Goal: Information Seeking & Learning: Learn about a topic

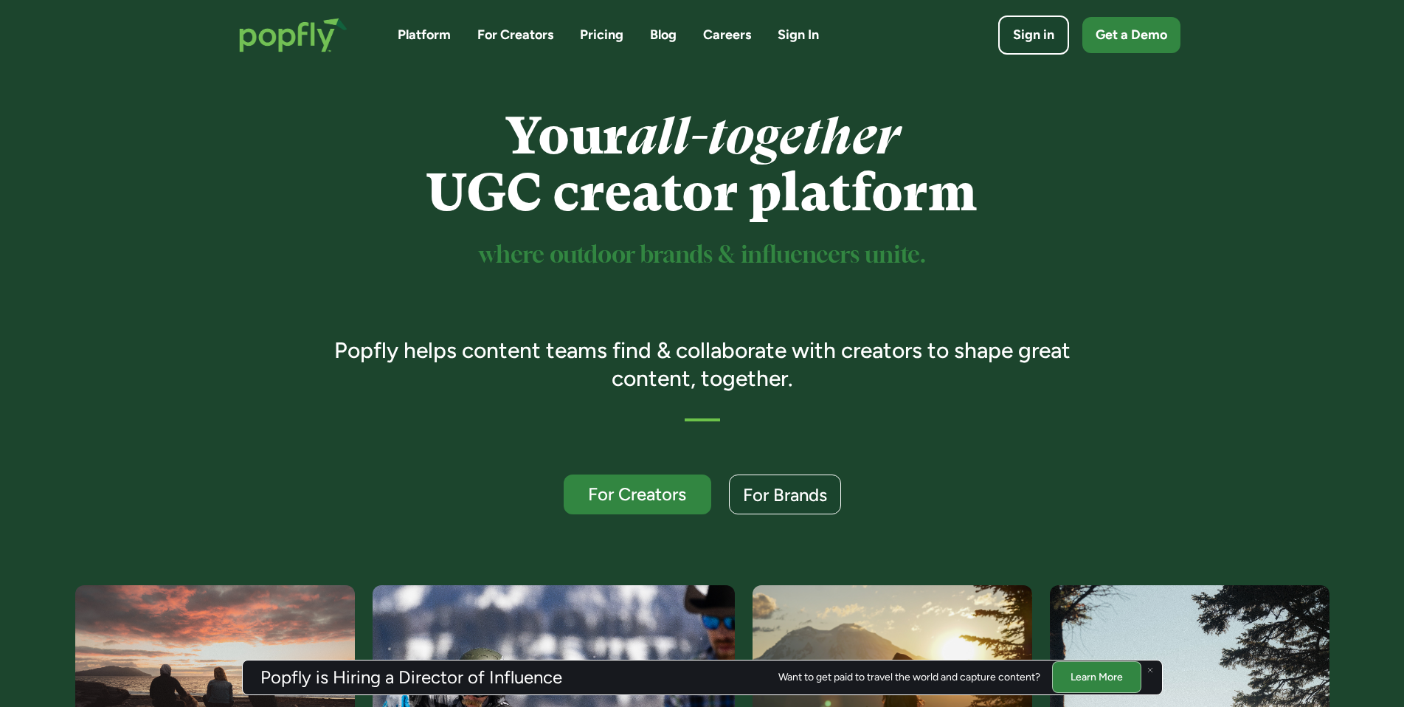
scroll to position [24, 0]
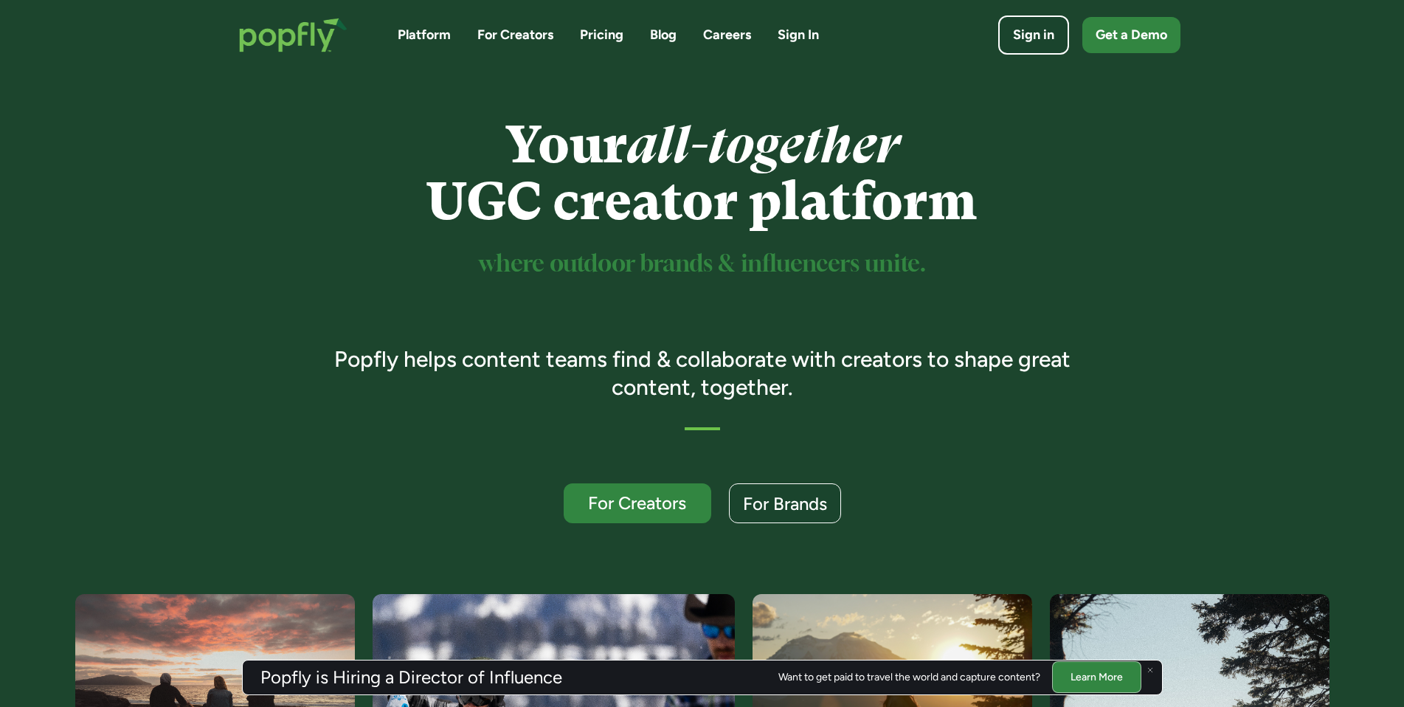
click at [598, 42] on link "Pricing" at bounding box center [602, 35] width 44 height 18
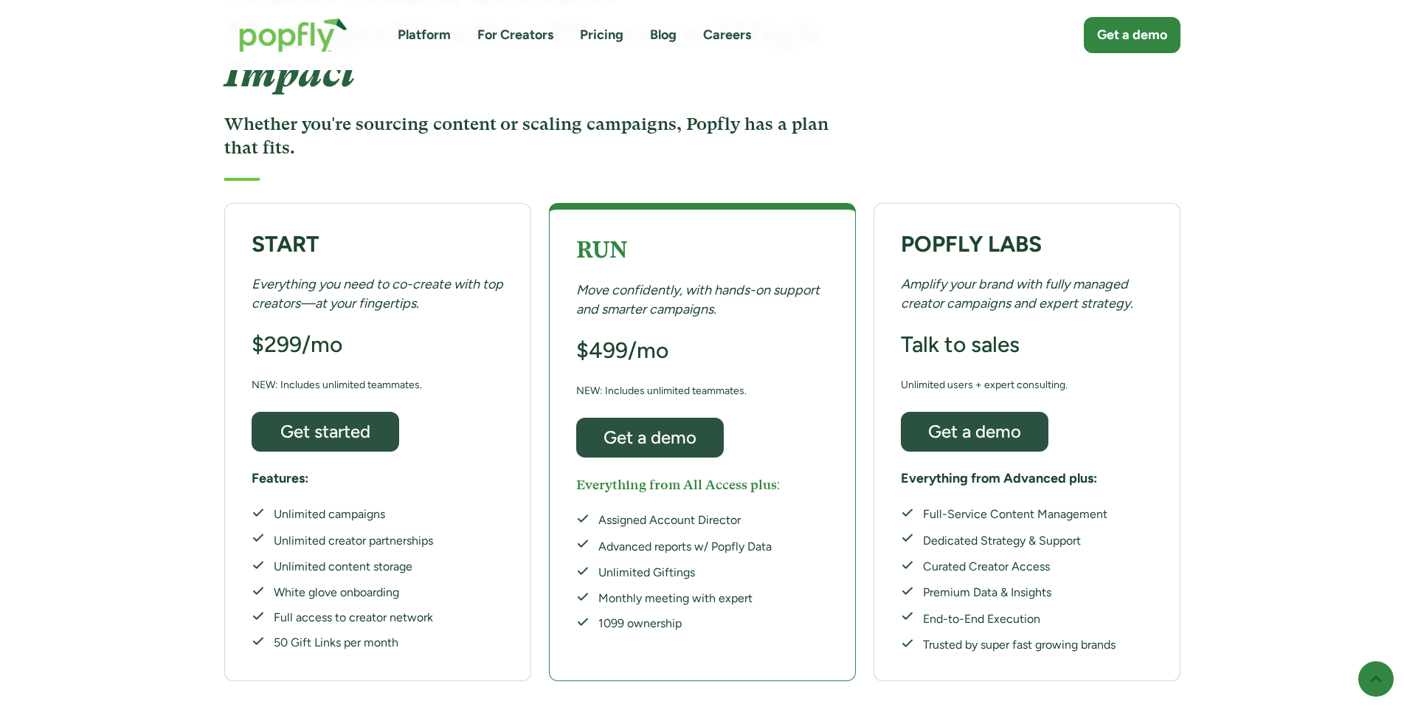
scroll to position [172, 0]
click at [433, 42] on link "Platform" at bounding box center [424, 35] width 53 height 18
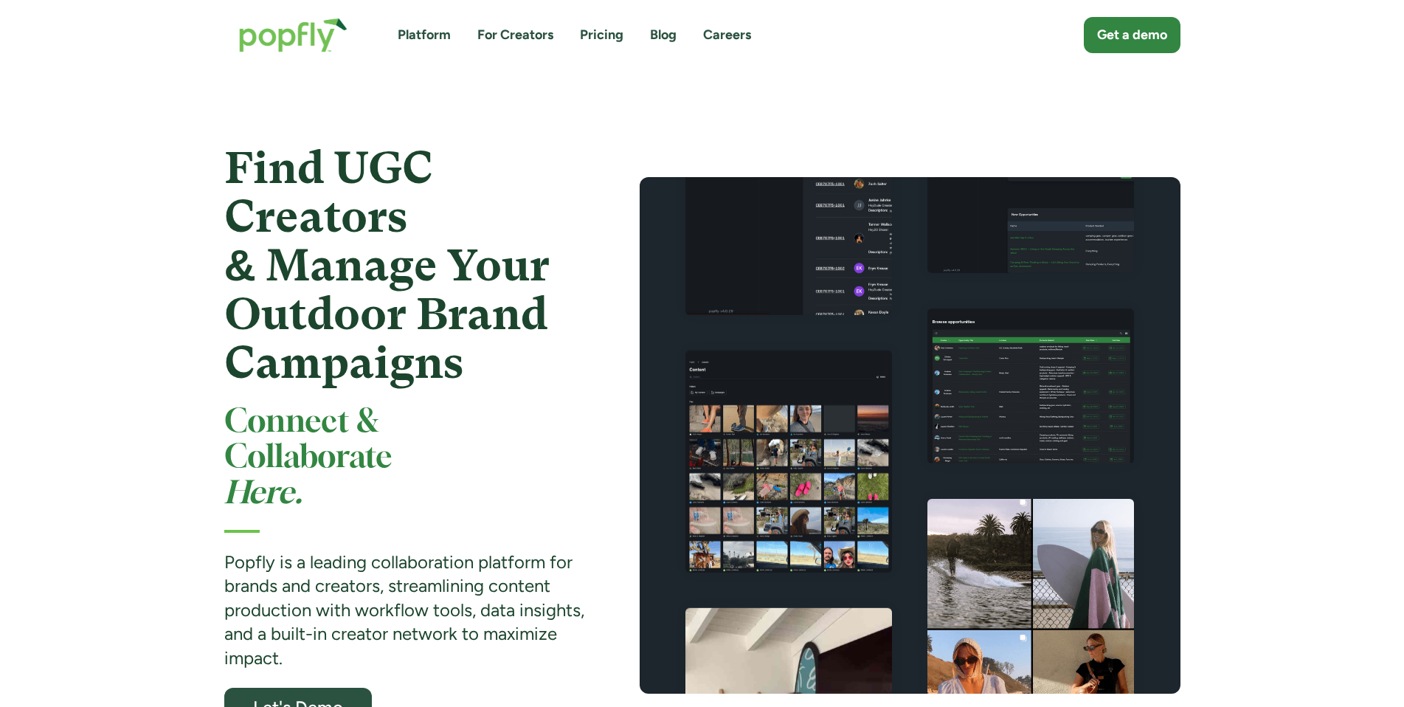
click at [505, 29] on link "For Creators" at bounding box center [515, 35] width 76 height 18
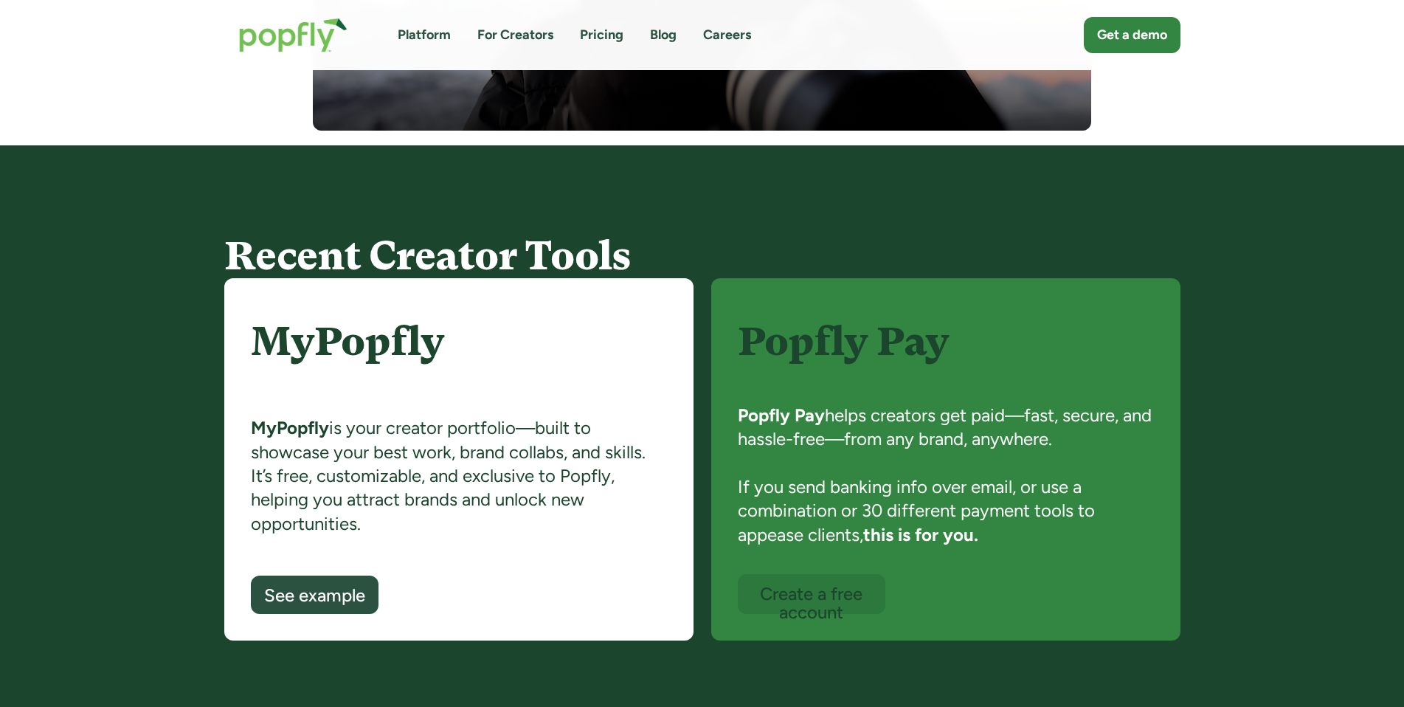
scroll to position [821, 0]
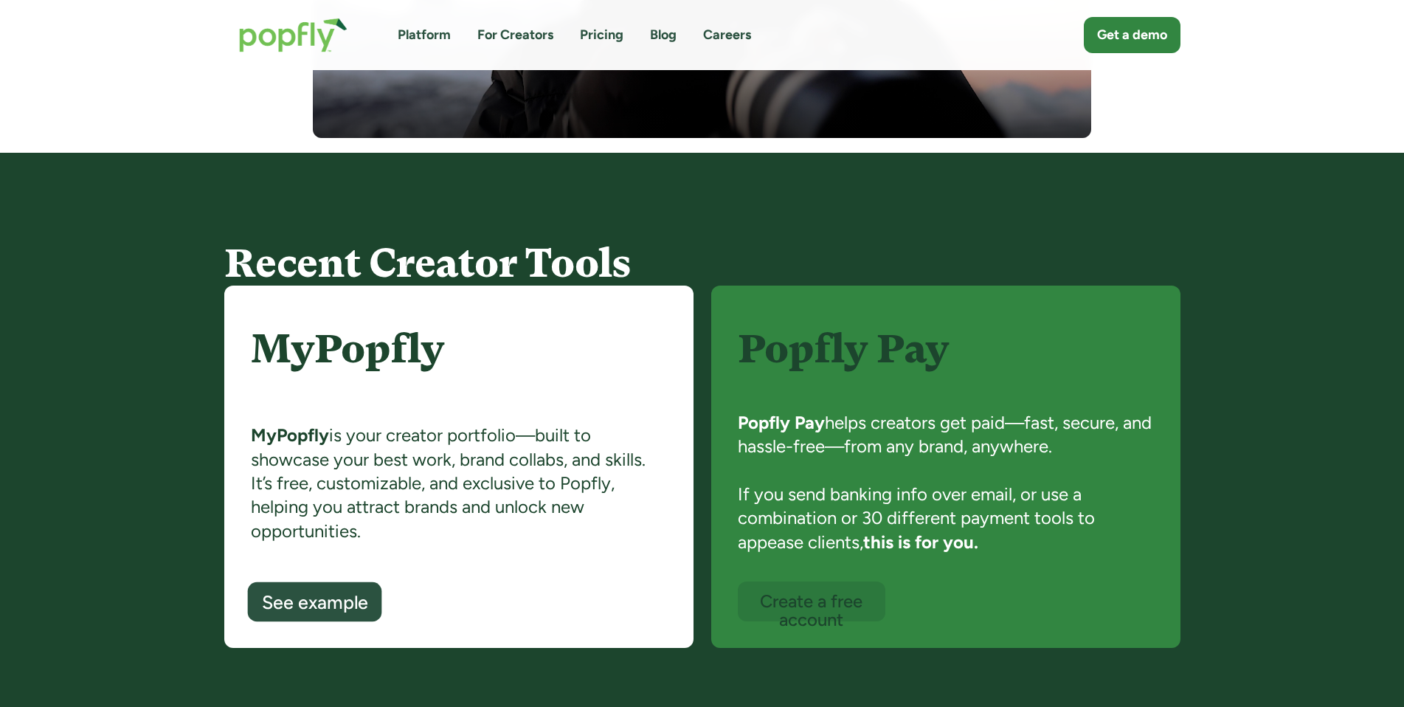
click at [312, 589] on link "See example" at bounding box center [314, 602] width 134 height 40
click at [539, 45] on div "Platform For Creators Pricing Blog Careers Get a demo" at bounding box center [702, 35] width 956 height 64
click at [537, 37] on link "For Creators" at bounding box center [515, 35] width 76 height 18
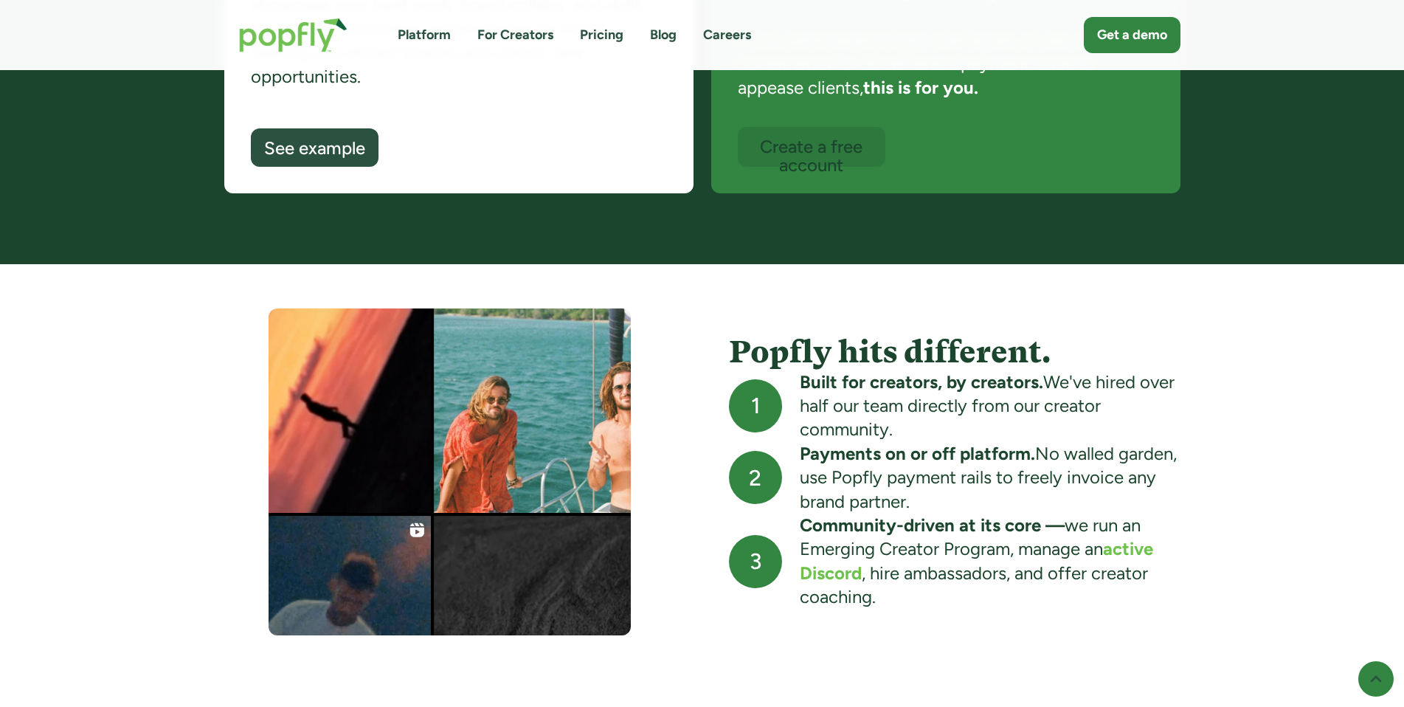
scroll to position [1277, 0]
click at [774, 151] on div "Create a free account" at bounding box center [811, 155] width 127 height 39
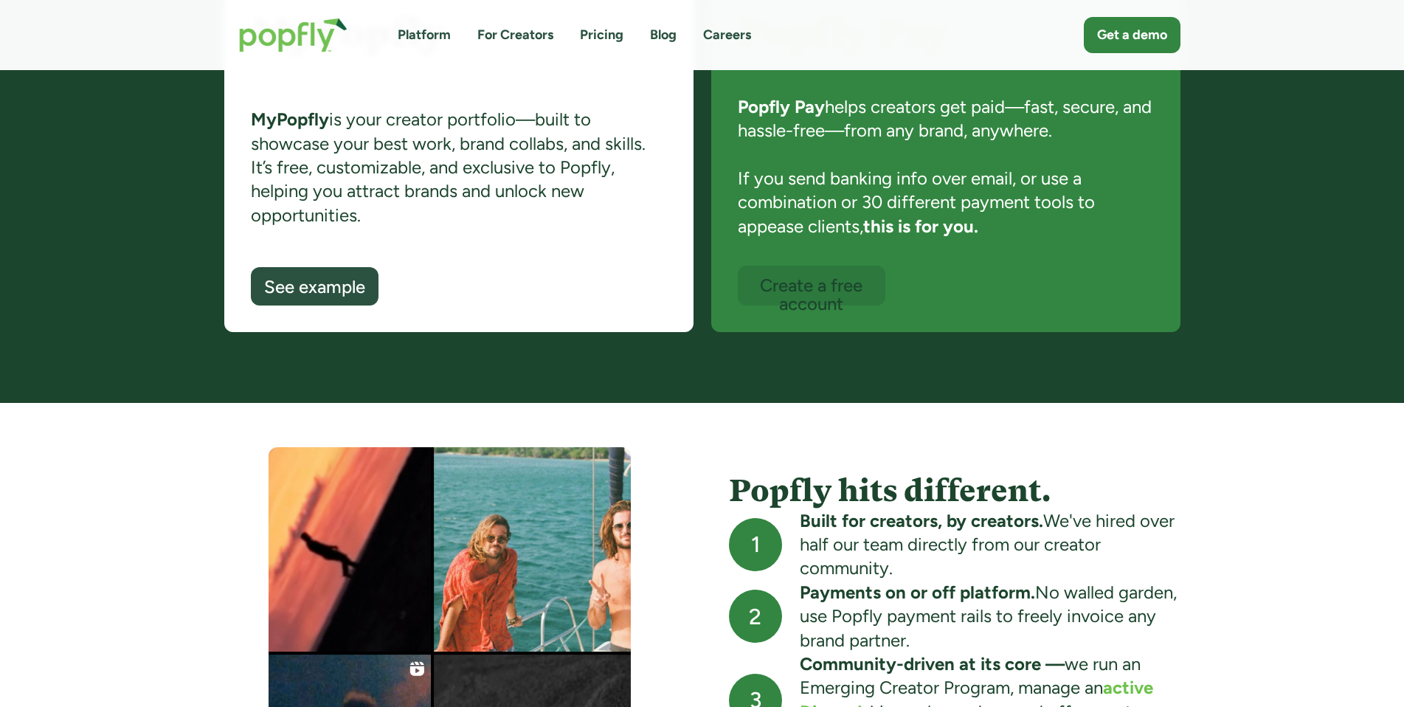
scroll to position [1104, 0]
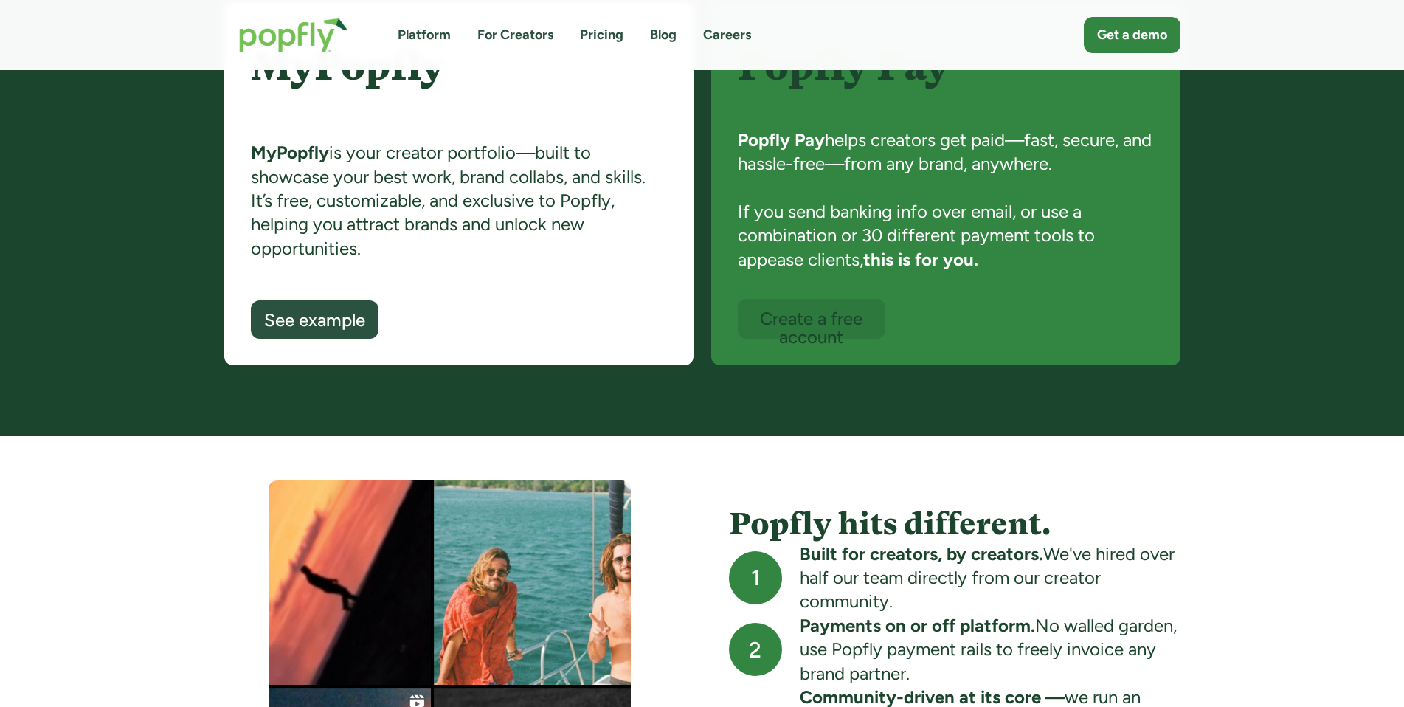
click at [594, 38] on link "Pricing" at bounding box center [602, 35] width 44 height 18
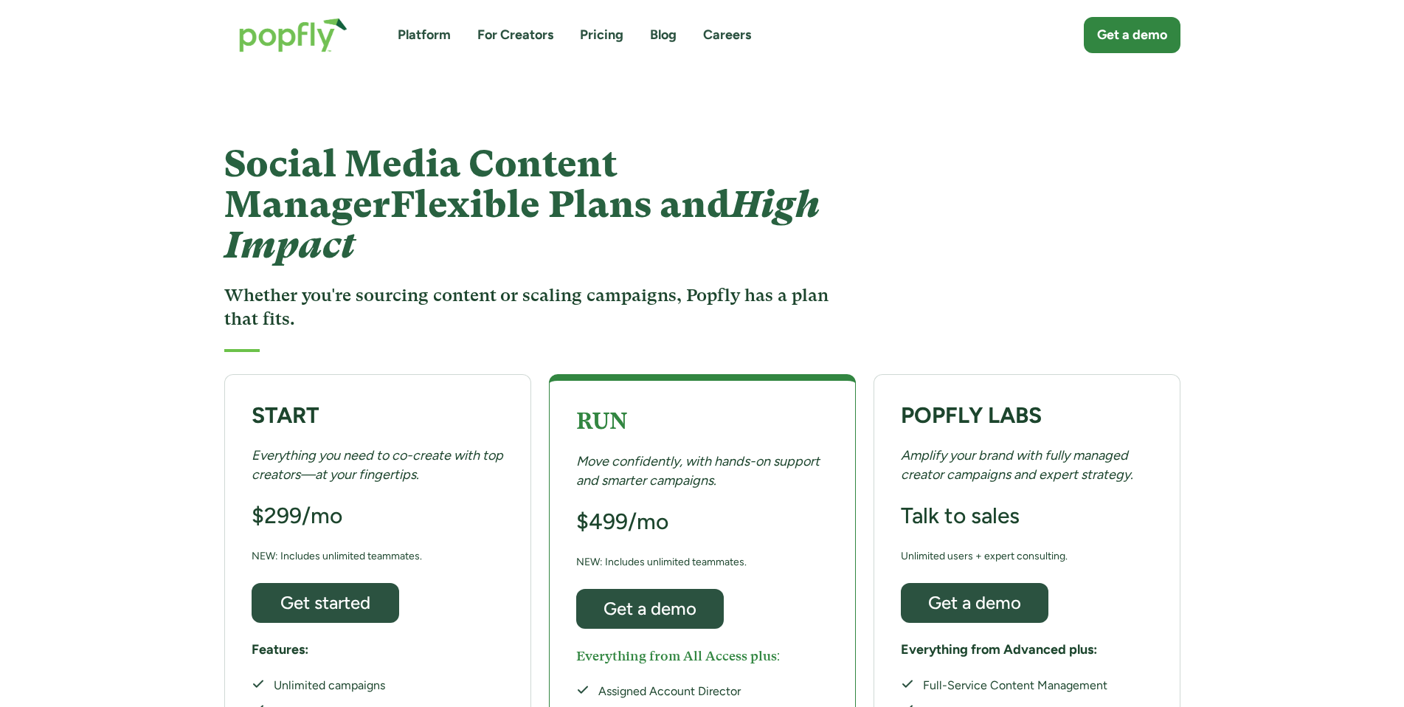
click at [420, 38] on link "Platform" at bounding box center [424, 35] width 53 height 18
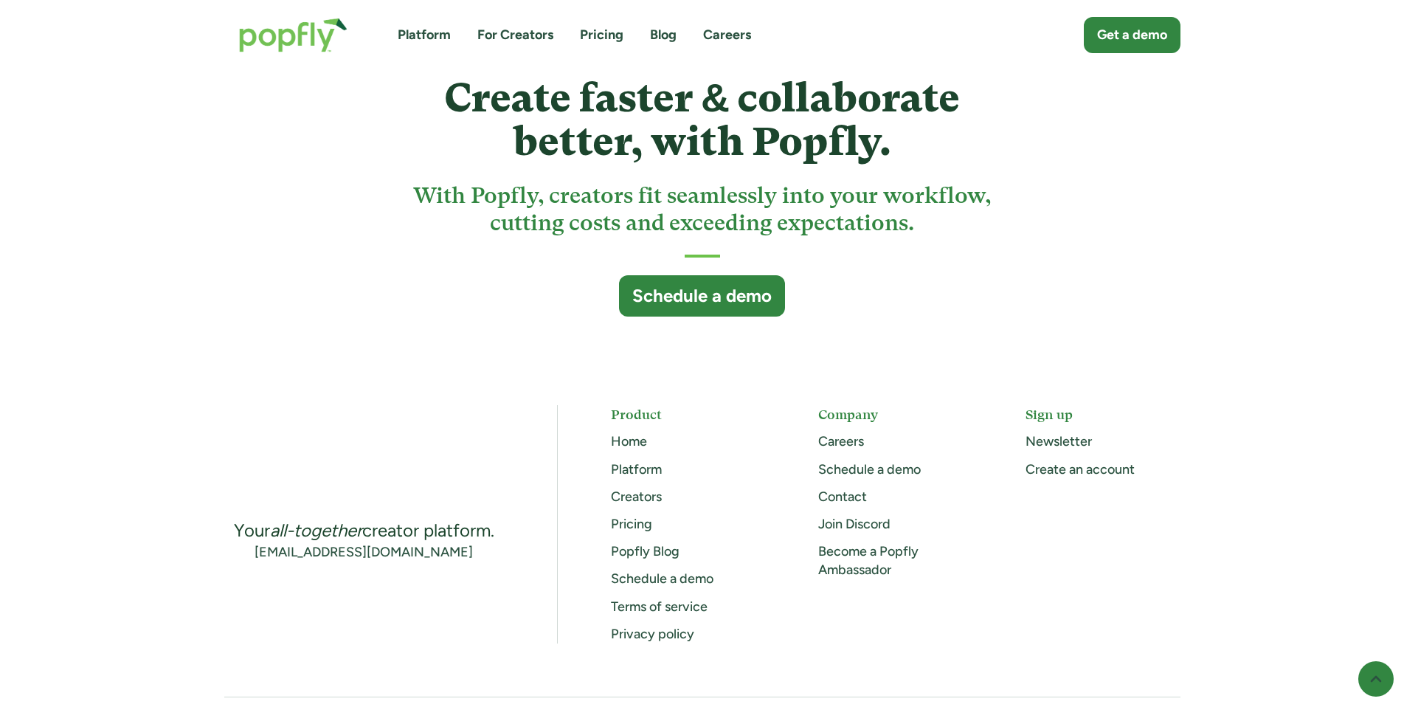
scroll to position [3944, 0]
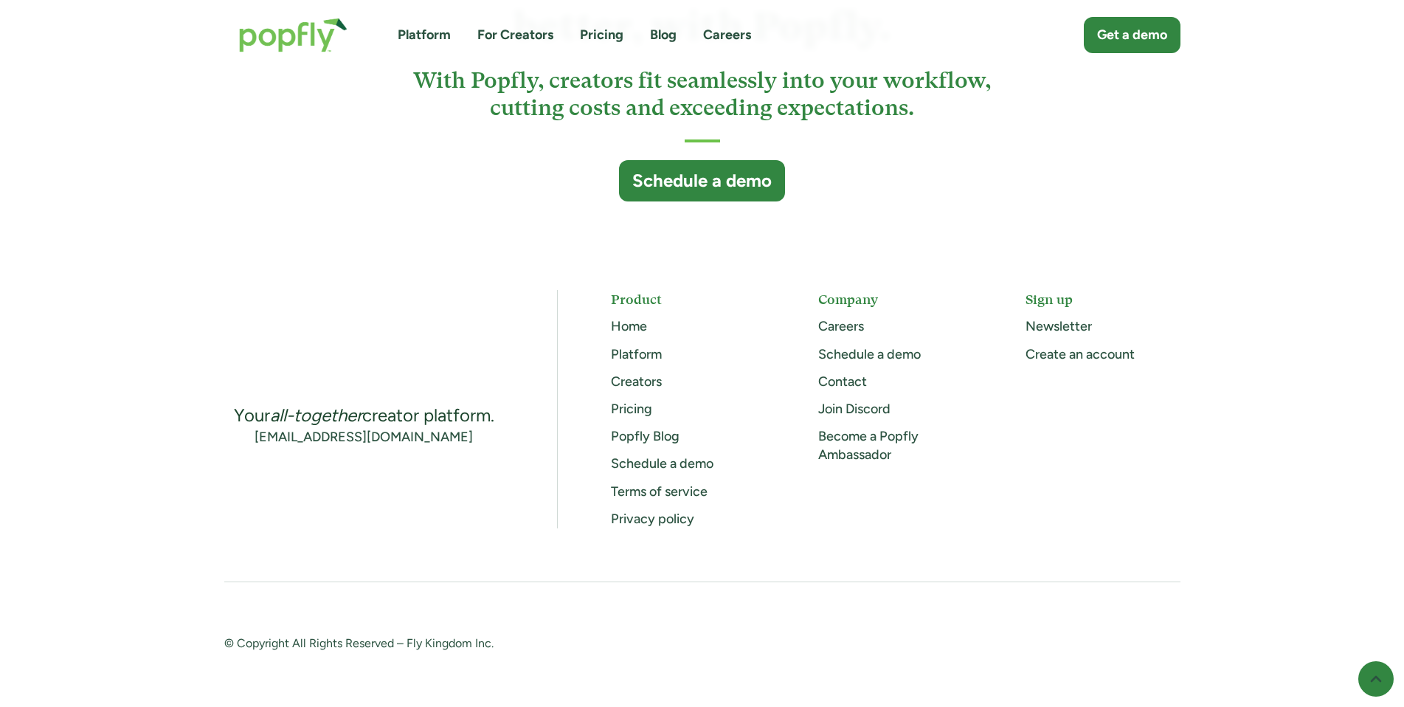
click at [852, 433] on link "Become a Popfly Ambassador" at bounding box center [868, 445] width 100 height 35
click at [639, 382] on link "Creators" at bounding box center [636, 381] width 51 height 16
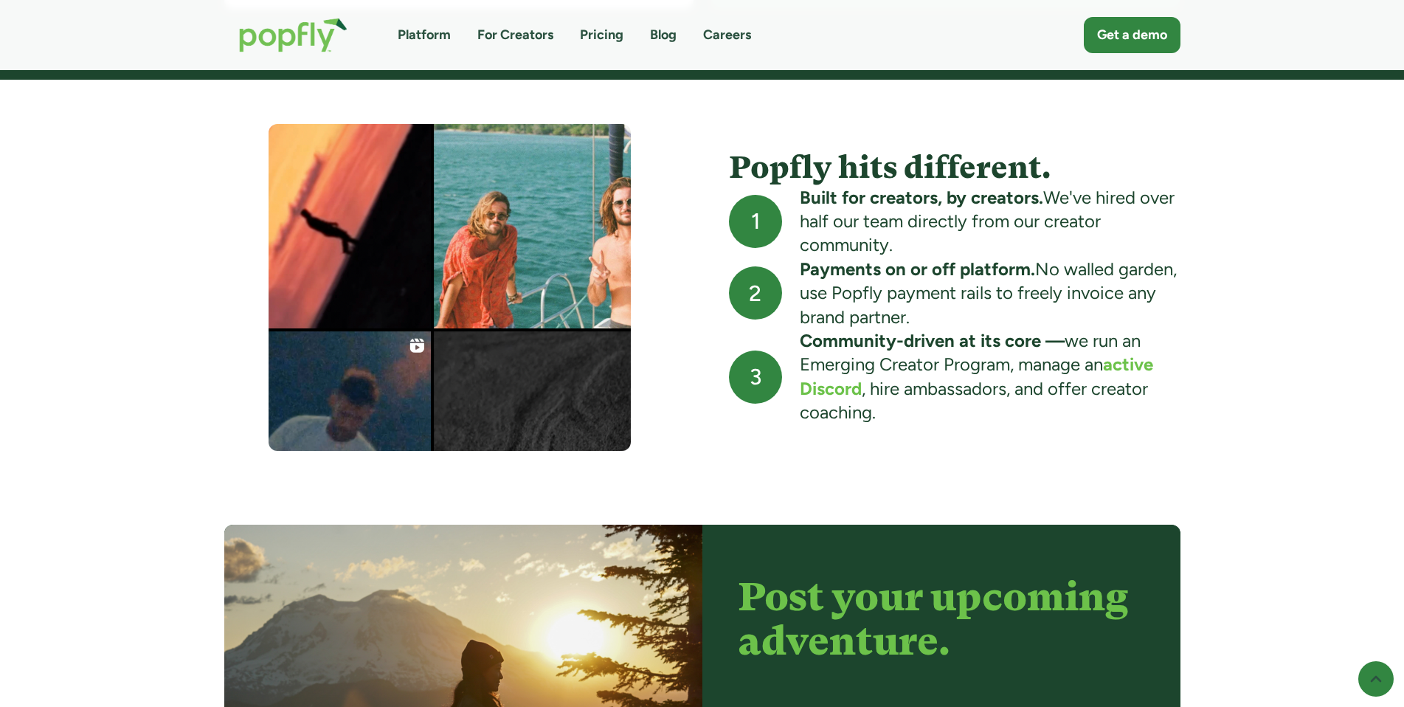
scroll to position [1488, 0]
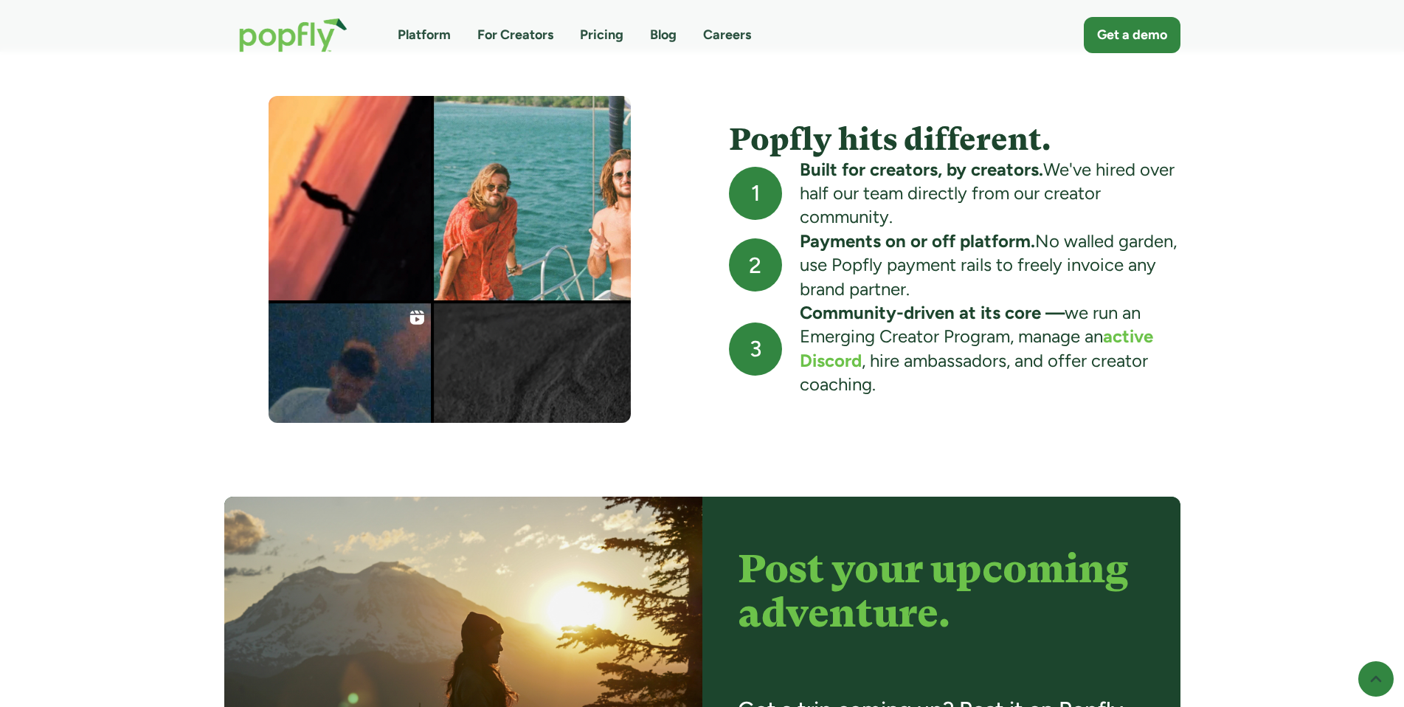
click at [613, 35] on link "Pricing" at bounding box center [602, 35] width 44 height 18
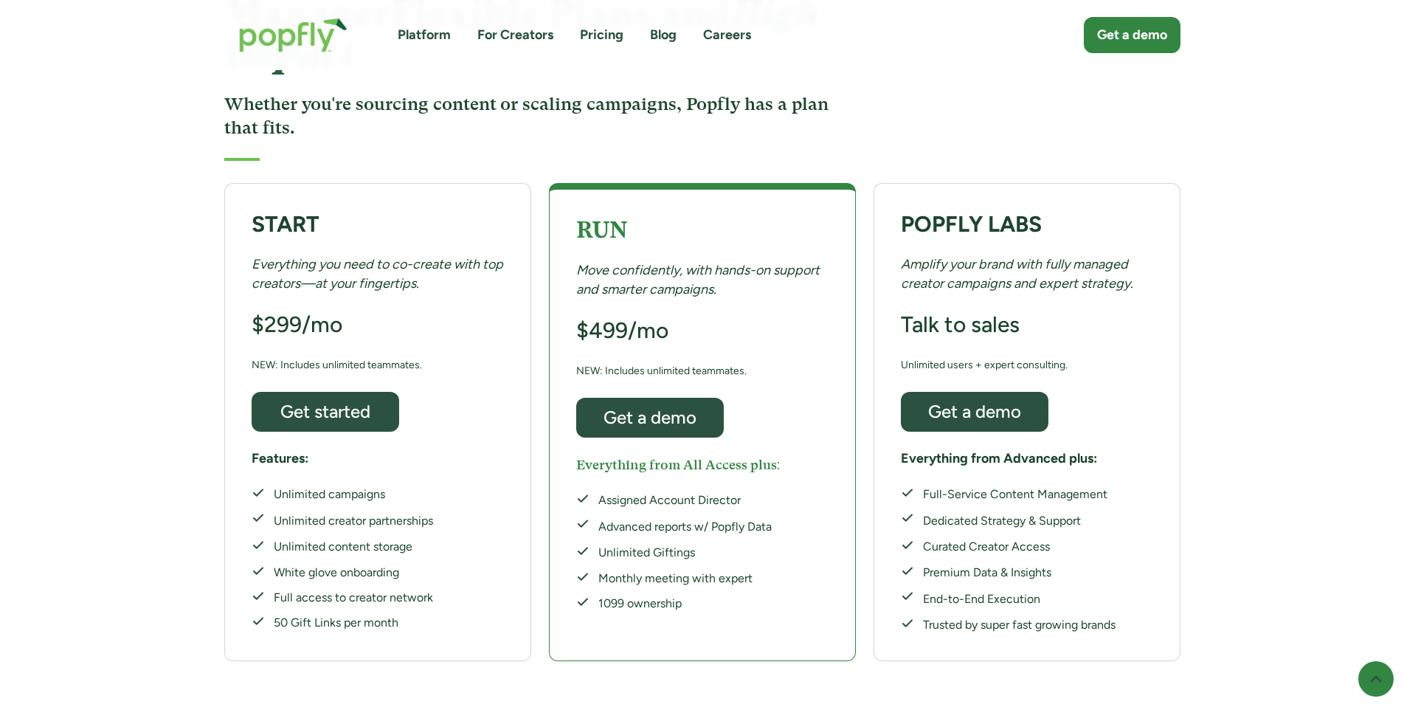
scroll to position [196, 0]
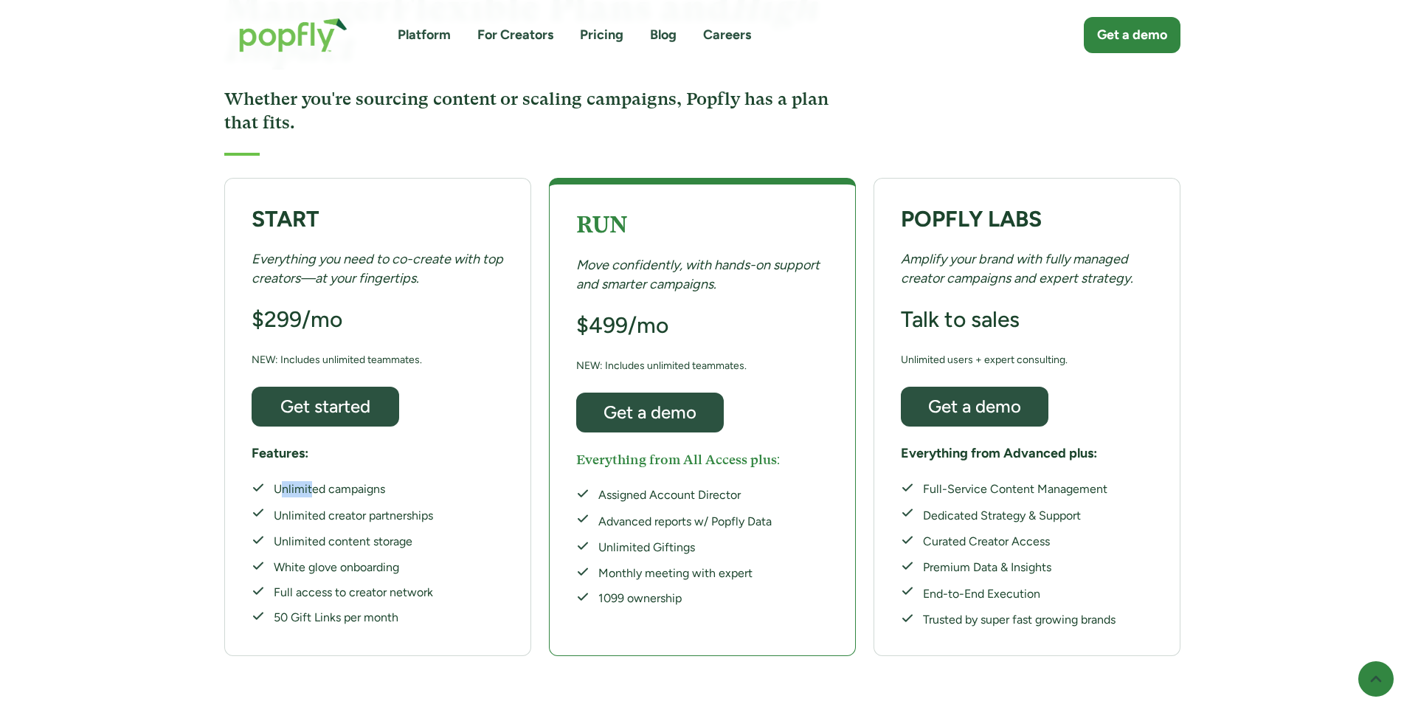
drag, startPoint x: 278, startPoint y: 458, endPoint x: 313, endPoint y: 455, distance: 34.8
click at [313, 481] on div "Unlimited campaigns Unlimited creator partnerships Unlimited content storage Wh…" at bounding box center [343, 553] width 182 height 145
click at [399, 286] on div "START Everything you need to co-create with top creators—at your fingertips. $2…" at bounding box center [377, 417] width 307 height 478
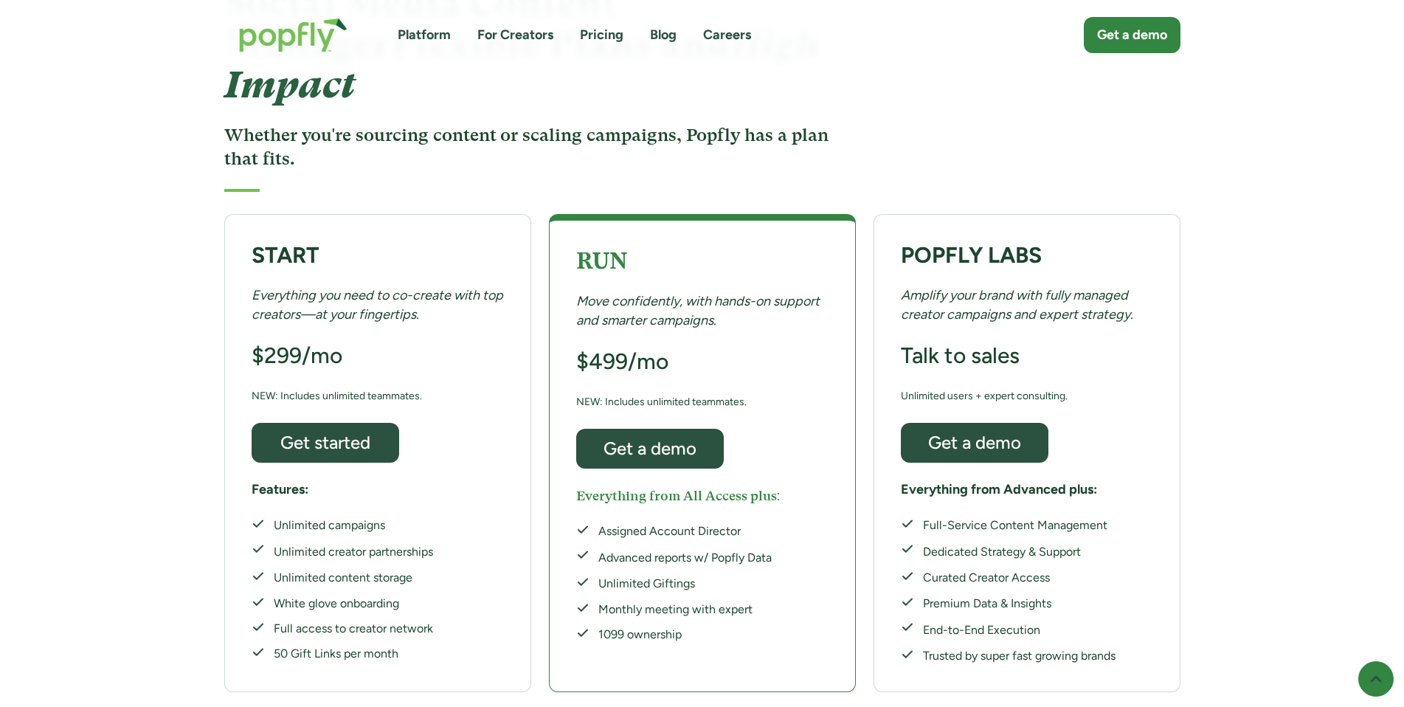
scroll to position [172, 0]
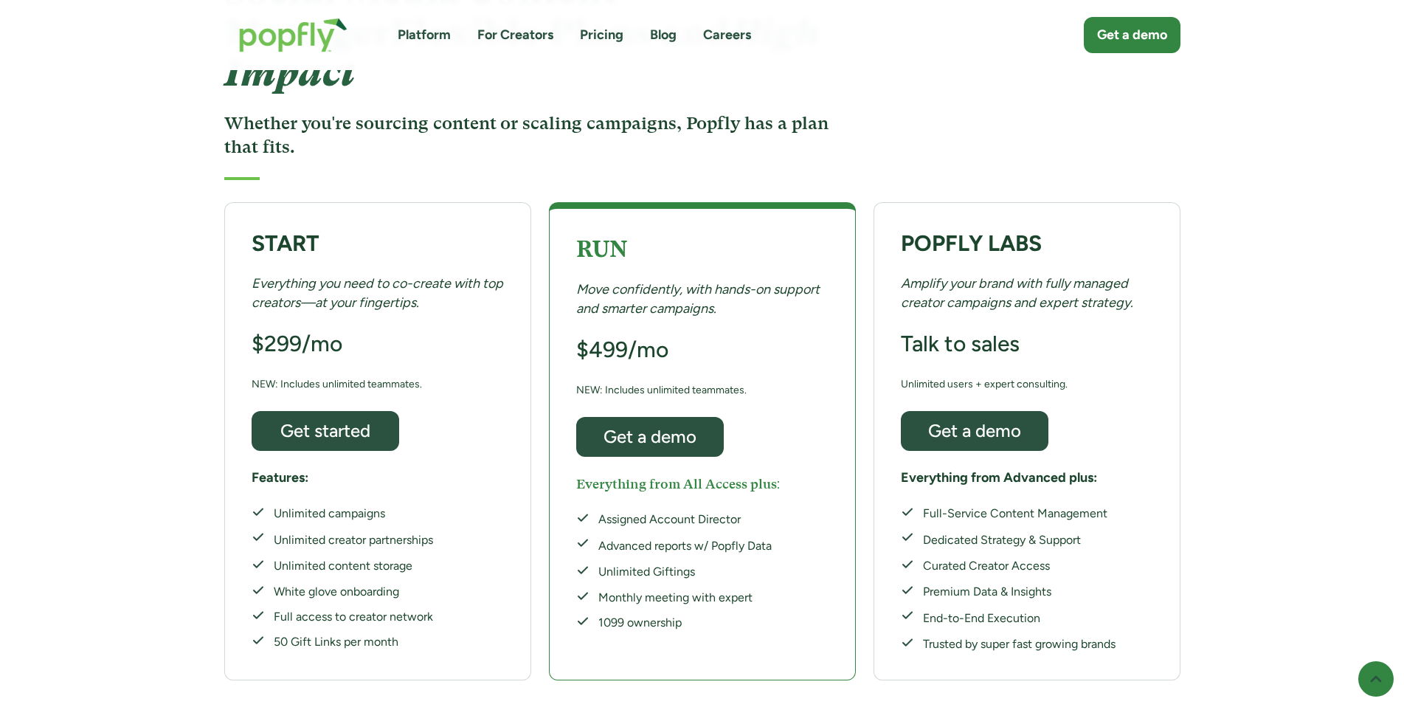
click at [526, 37] on link "For Creators" at bounding box center [515, 35] width 76 height 18
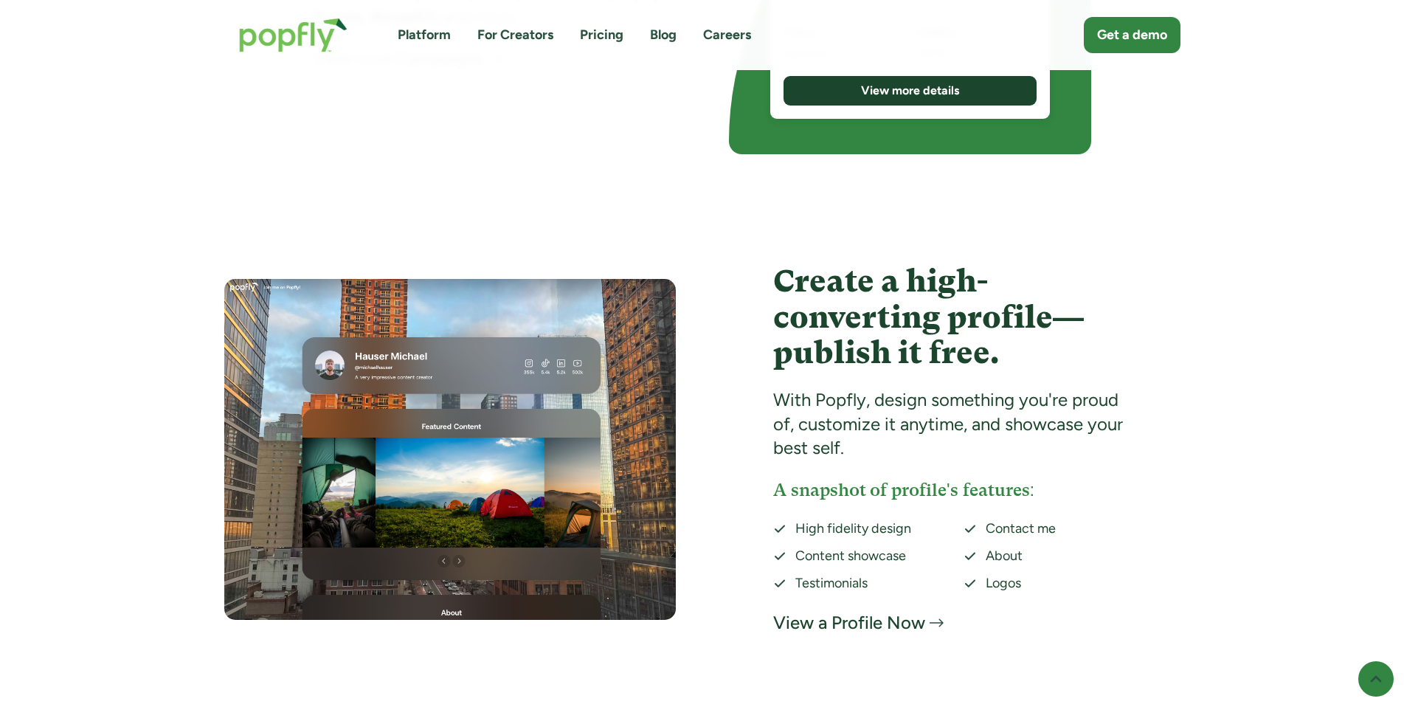
scroll to position [2683, 0]
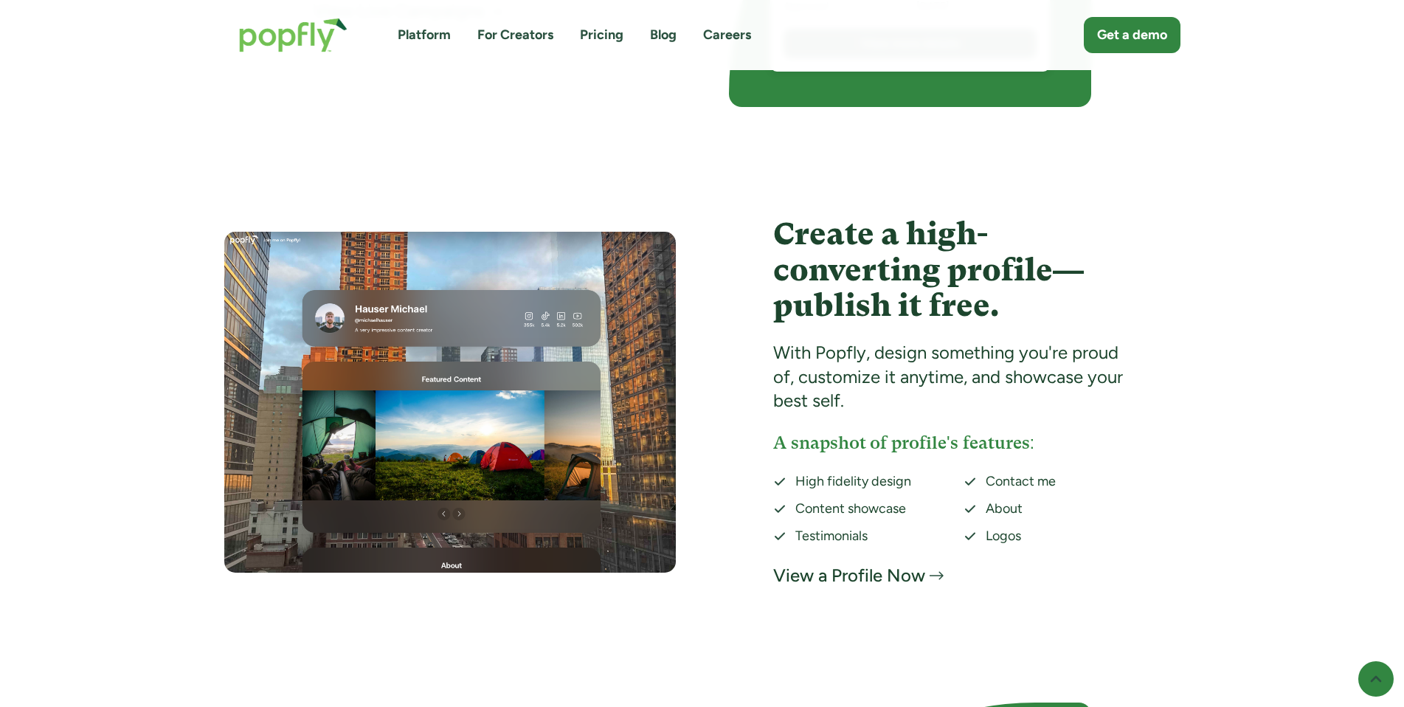
click at [855, 582] on div "View a Profile Now" at bounding box center [849, 576] width 152 height 24
click at [583, 37] on link "Pricing" at bounding box center [602, 35] width 44 height 18
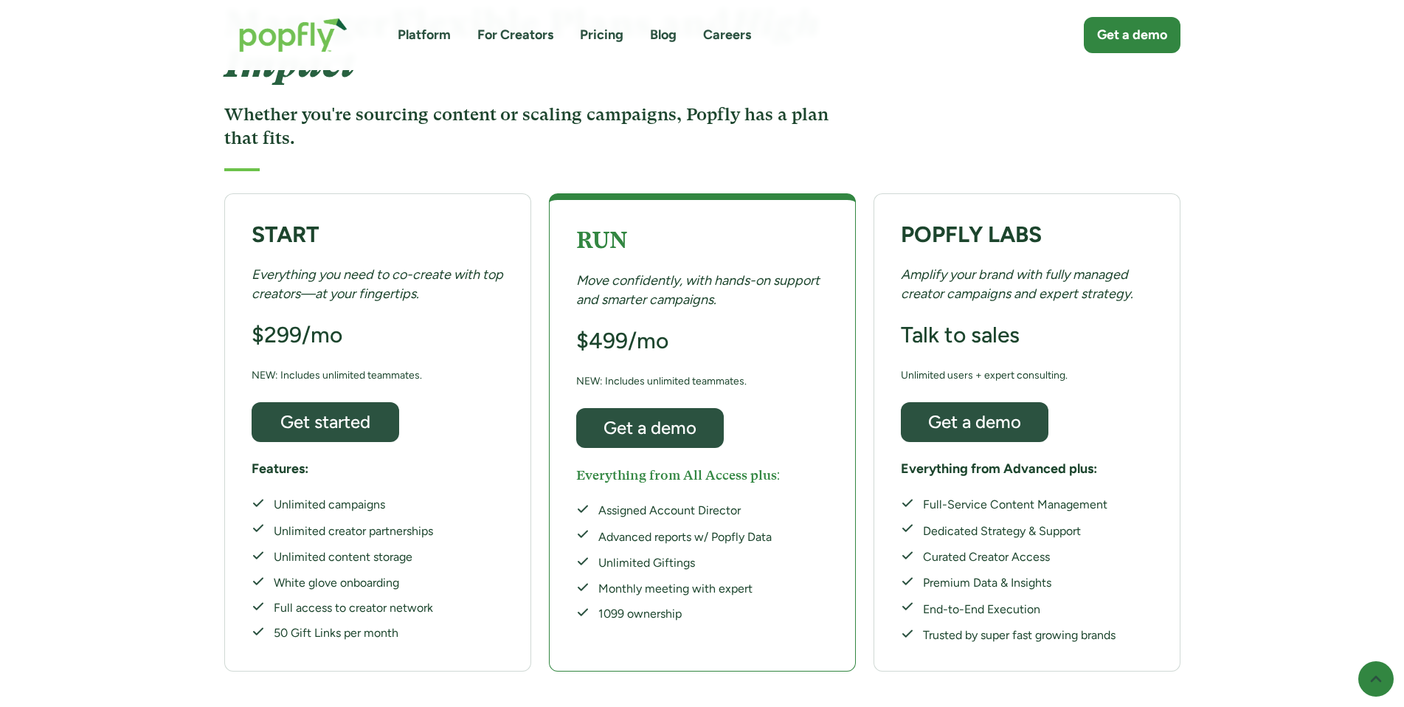
scroll to position [172, 0]
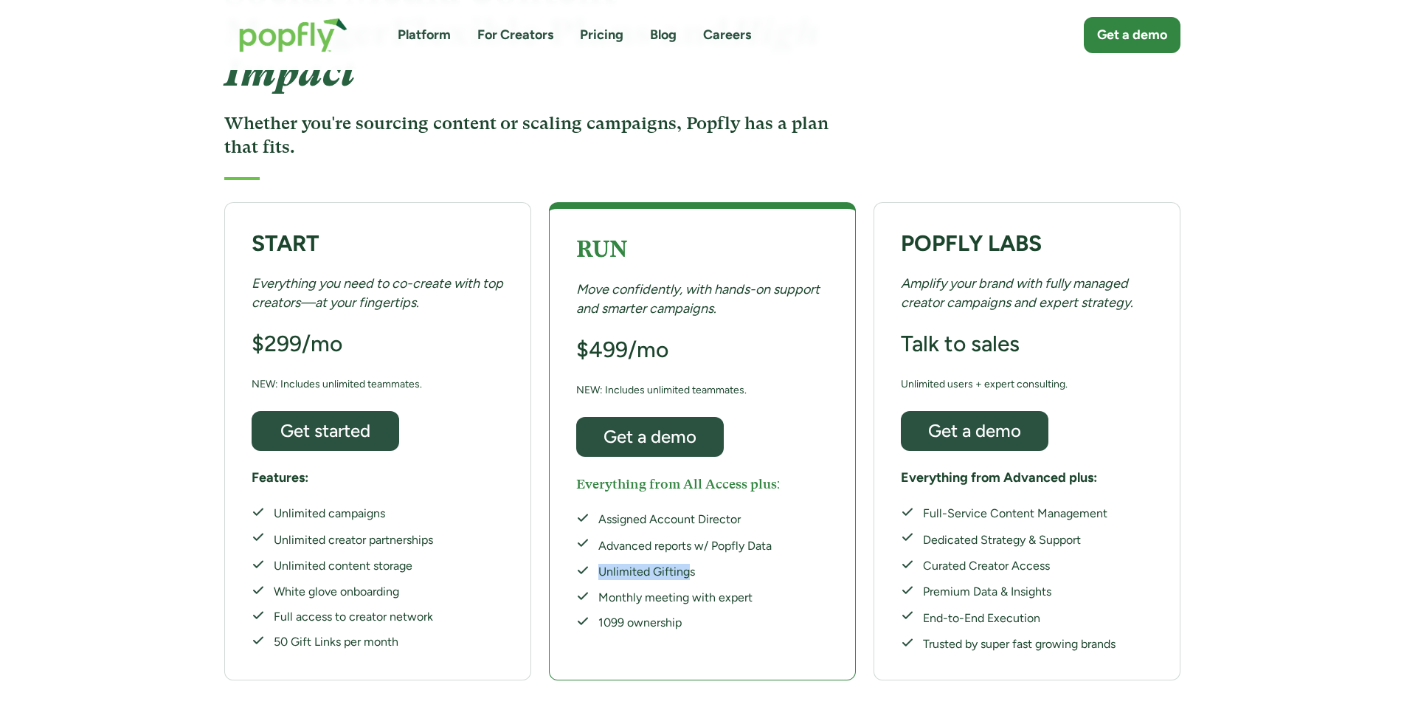
drag, startPoint x: 601, startPoint y: 531, endPoint x: 691, endPoint y: 536, distance: 89.4
click at [691, 564] on div "Unlimited Giftings" at bounding box center [684, 572] width 173 height 16
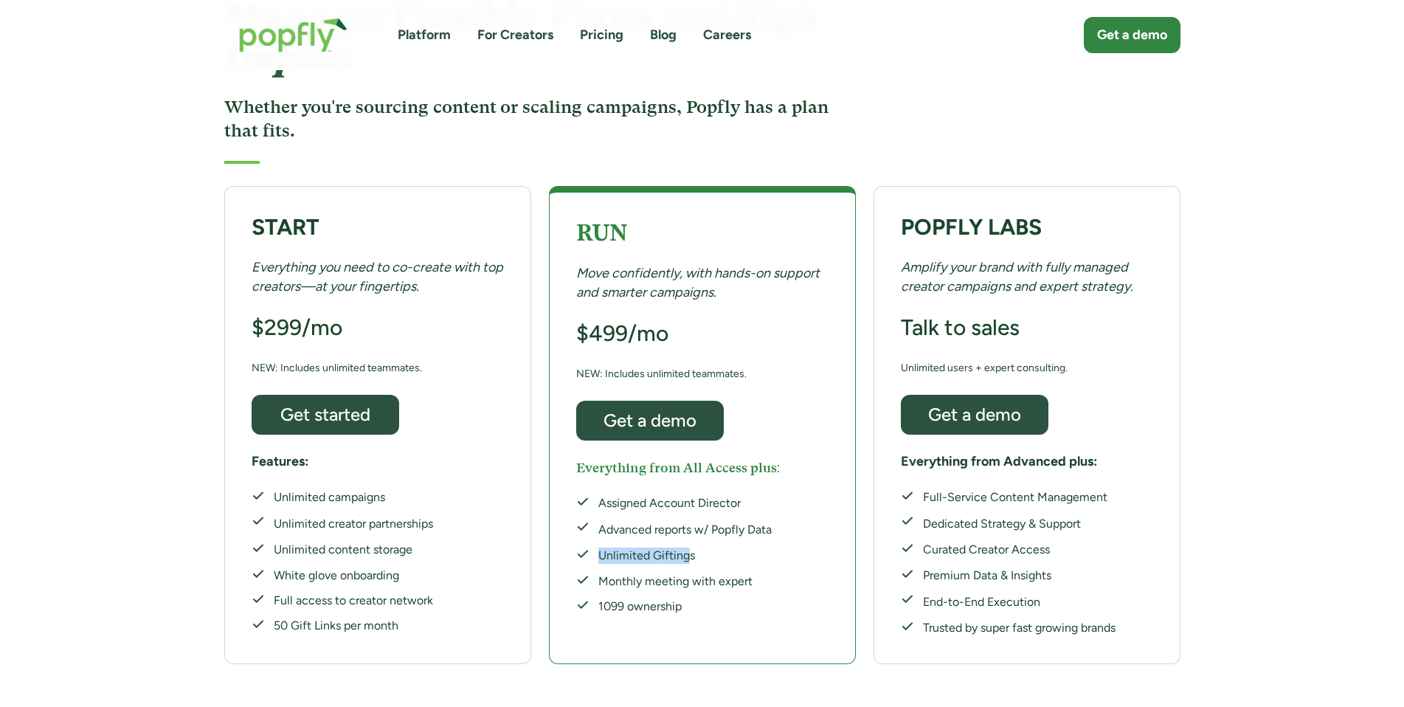
scroll to position [196, 0]
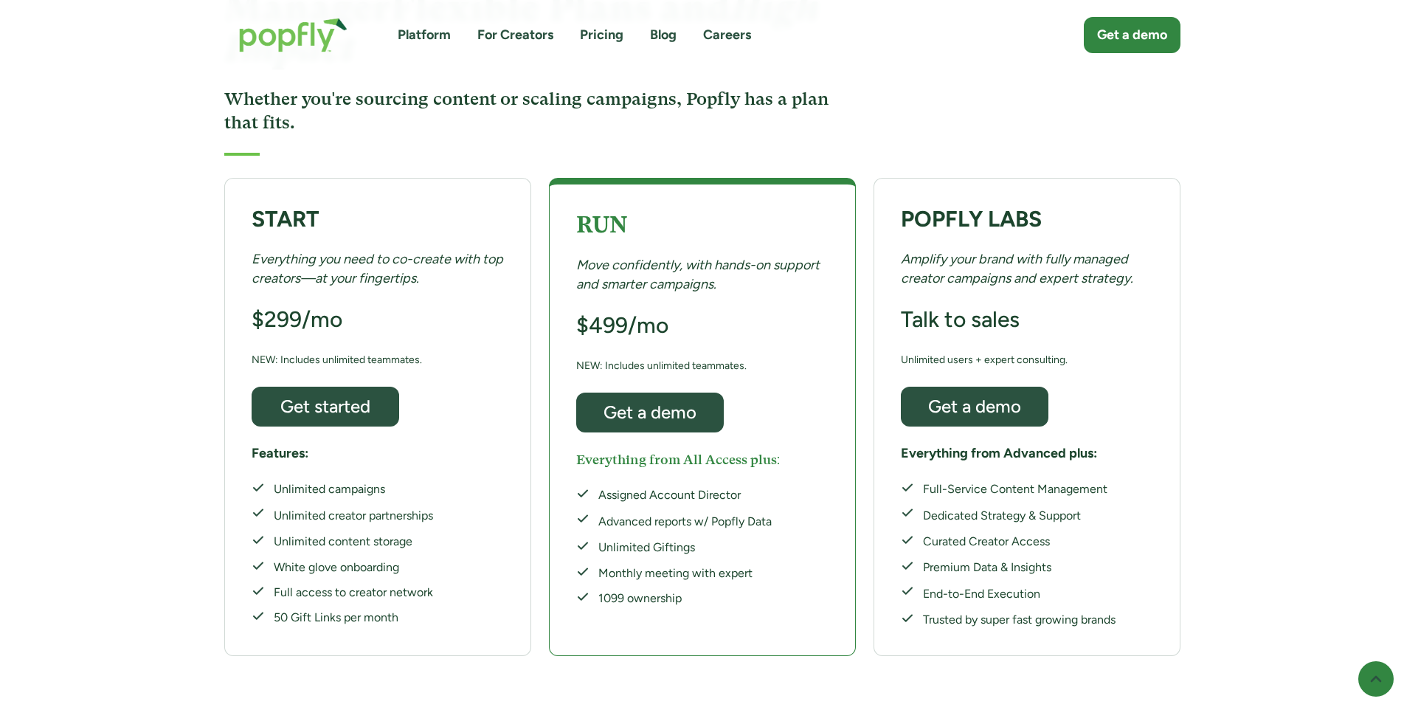
click at [735, 539] on div "Unlimited Giftings" at bounding box center [684, 547] width 173 height 16
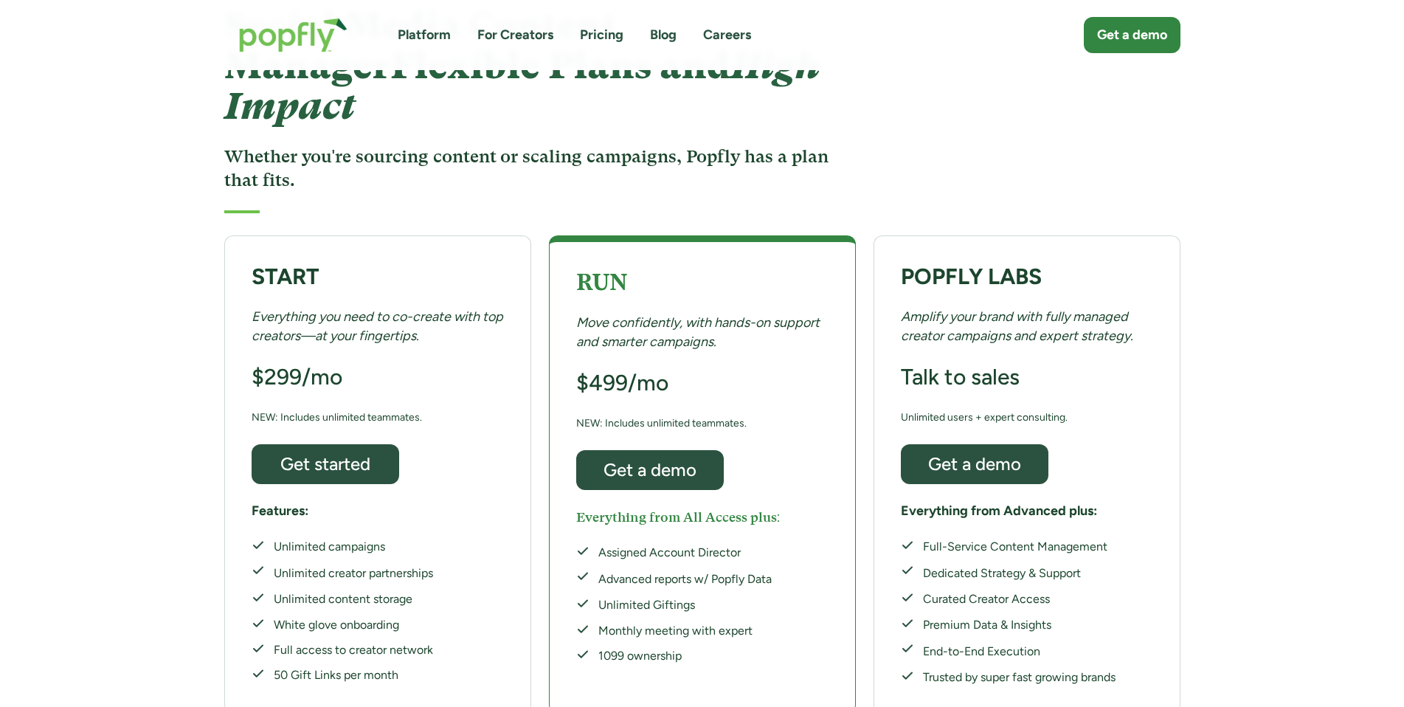
scroll to position [98, 0]
